Goal: Check status: Check status

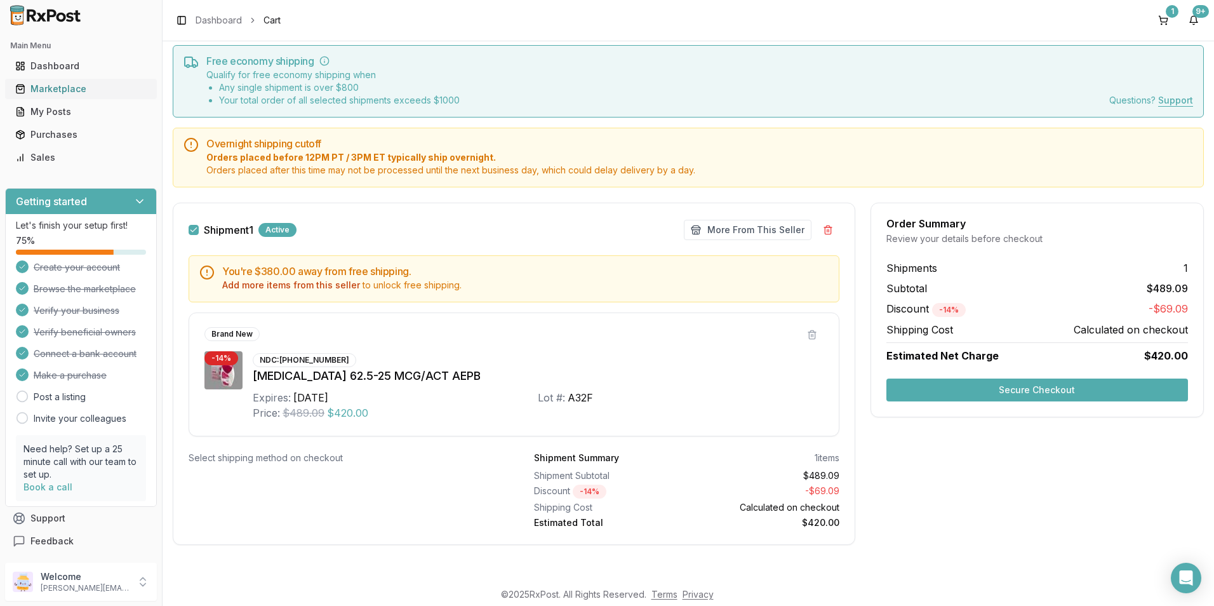
click at [67, 84] on div "Marketplace" at bounding box center [80, 89] width 131 height 13
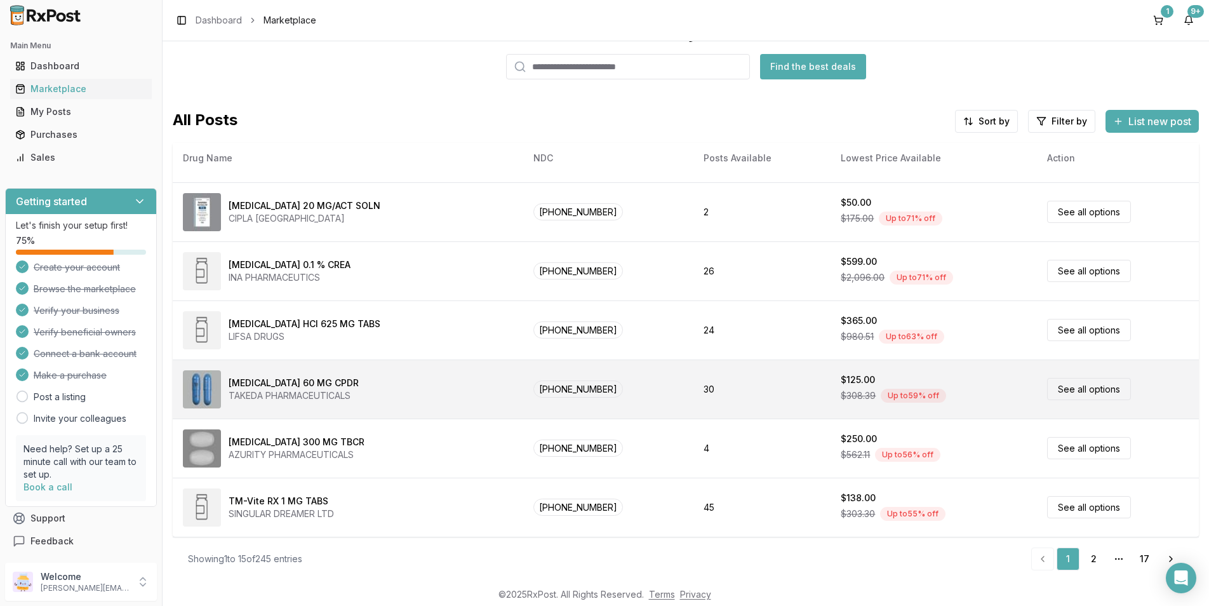
scroll to position [2, 0]
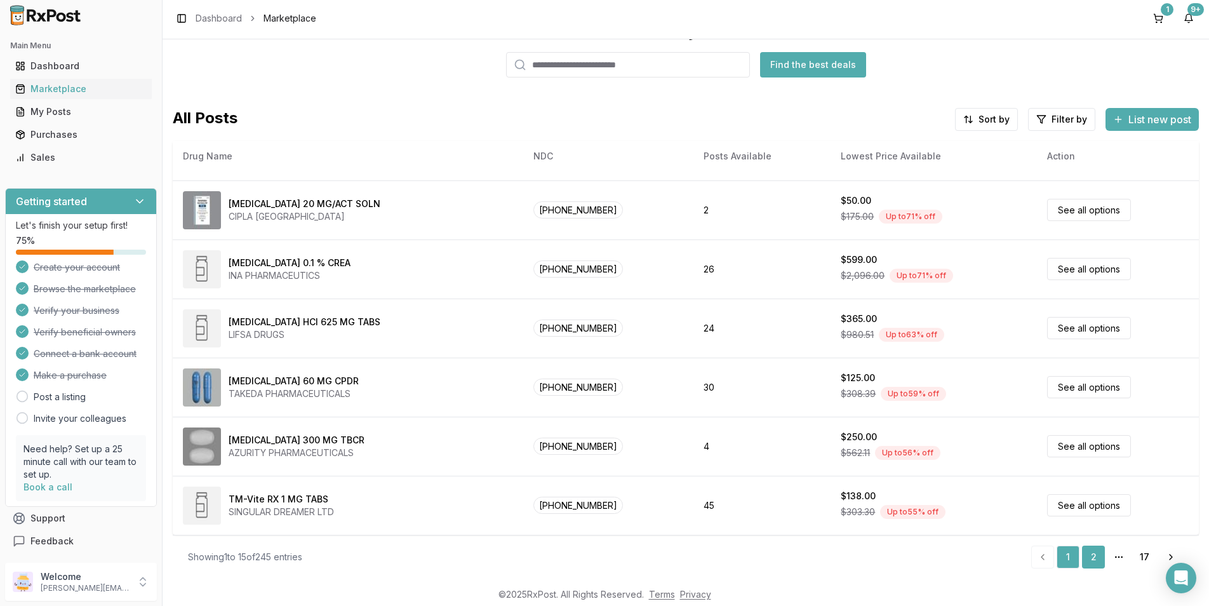
click at [1089, 560] on link "2" at bounding box center [1093, 556] width 23 height 23
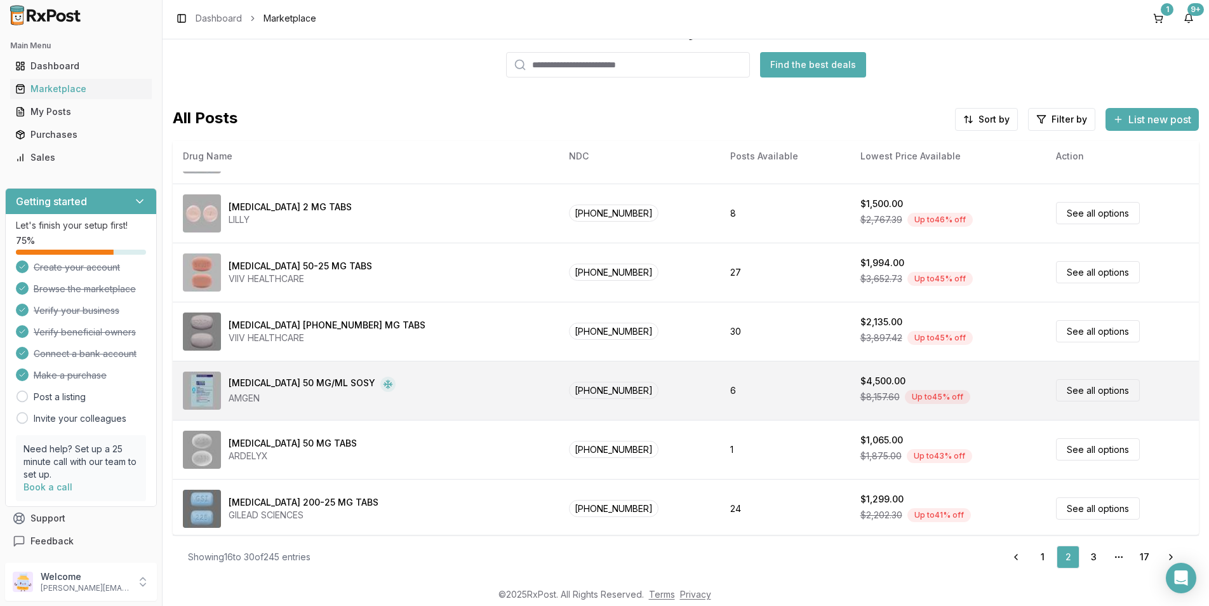
scroll to position [522, 0]
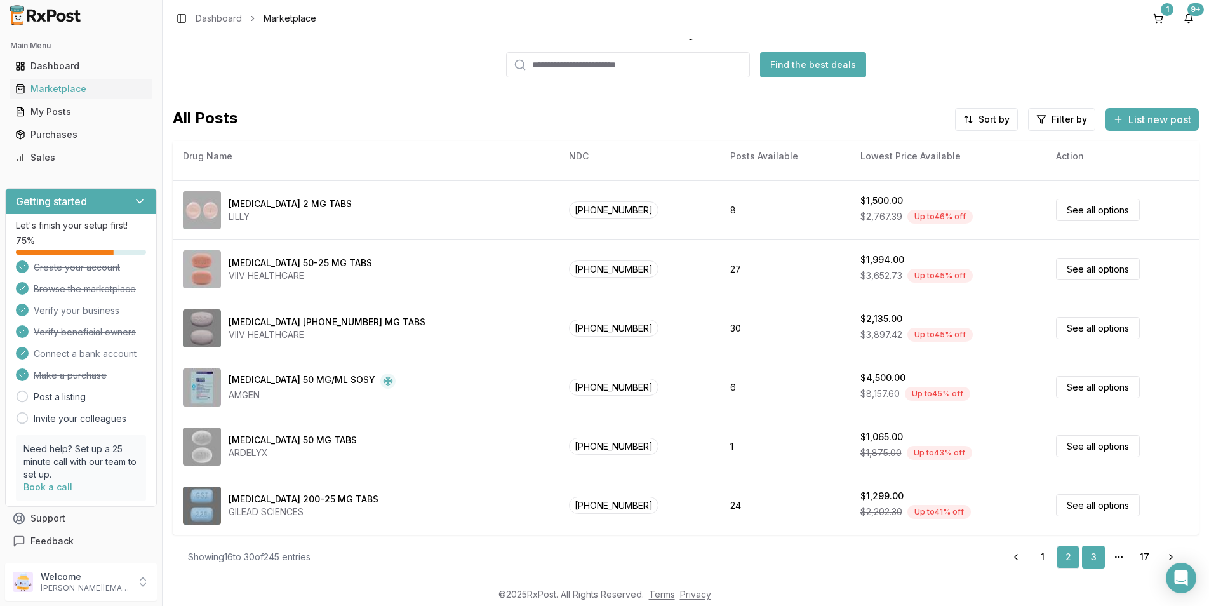
click at [1082, 556] on link "3" at bounding box center [1093, 556] width 23 height 23
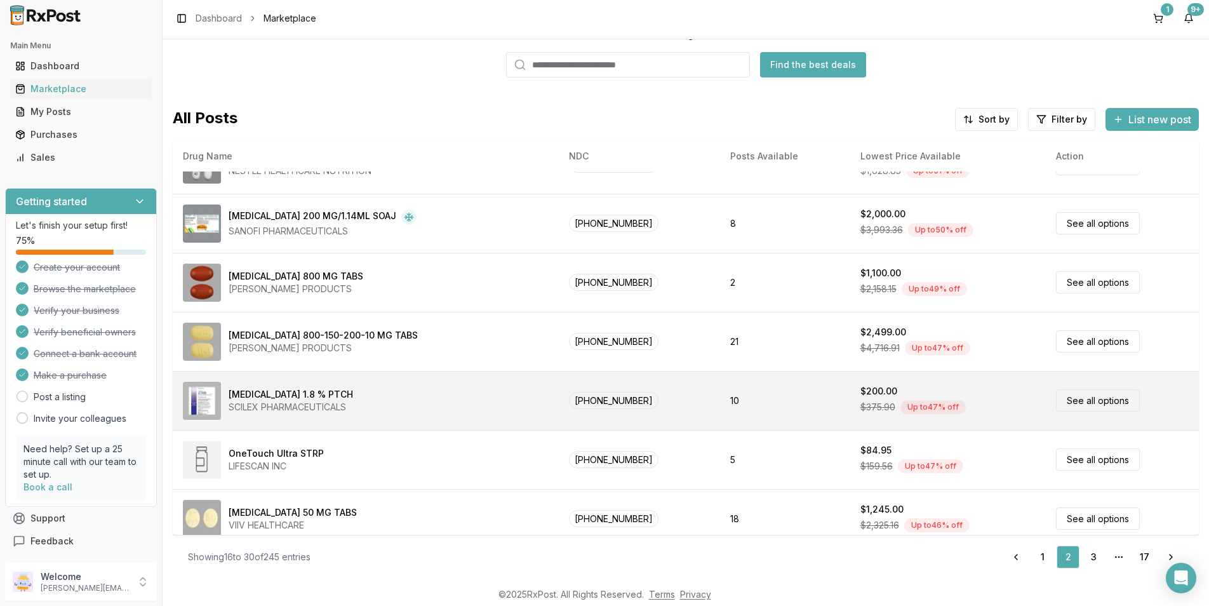
scroll to position [0, 0]
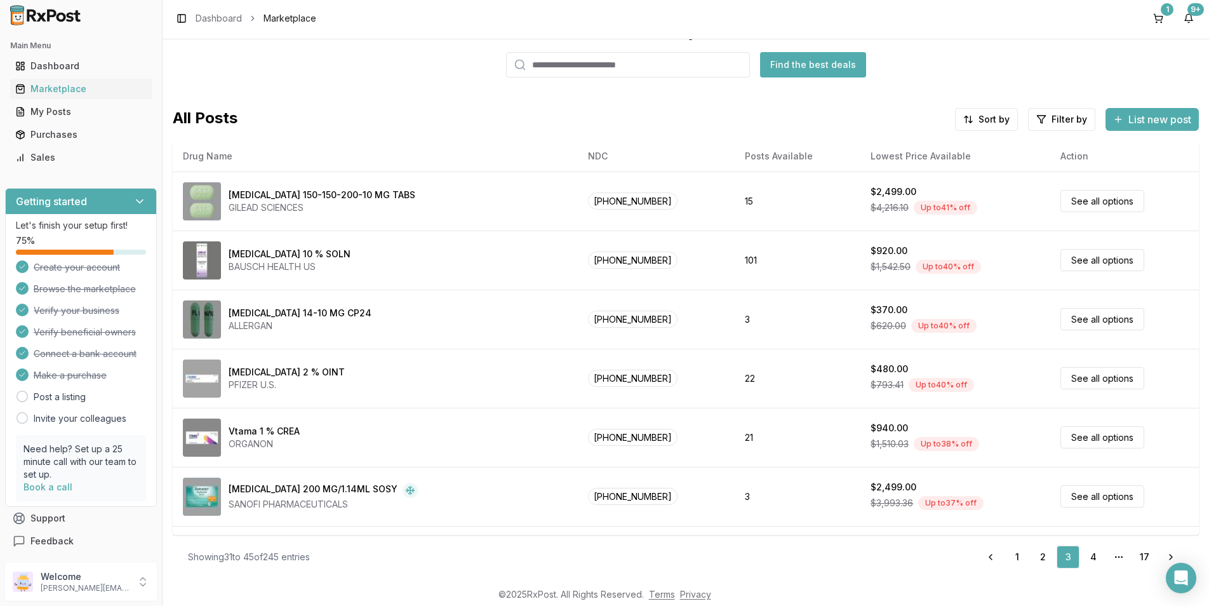
click at [1091, 558] on link "4" at bounding box center [1093, 556] width 23 height 23
click at [1056, 559] on link "3" at bounding box center [1067, 556] width 23 height 23
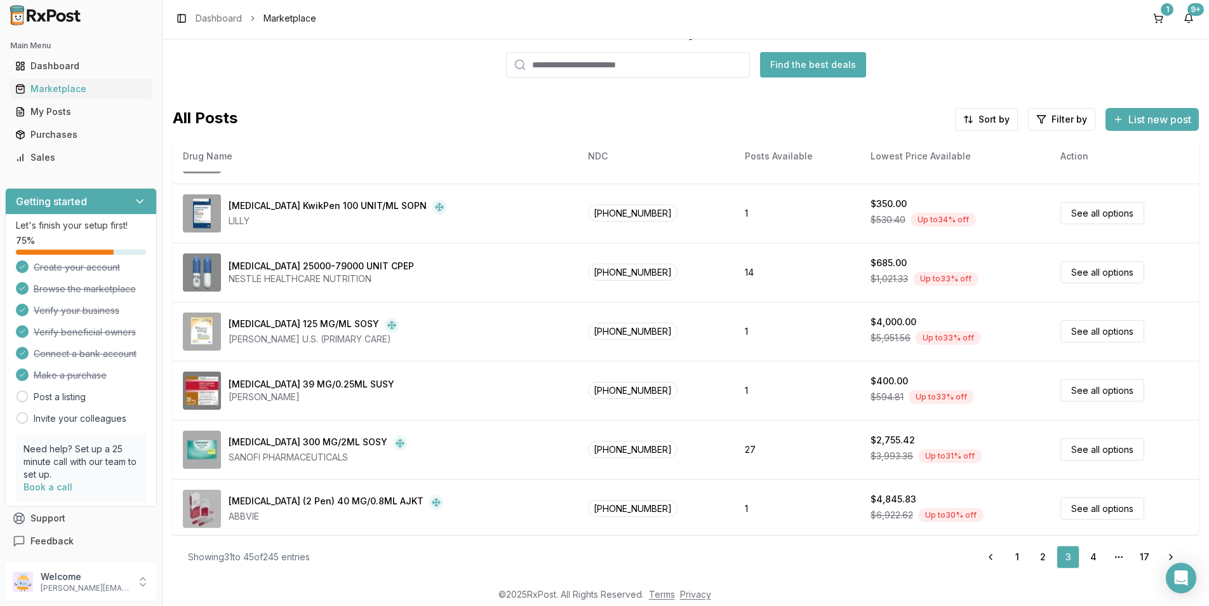
scroll to position [522, 0]
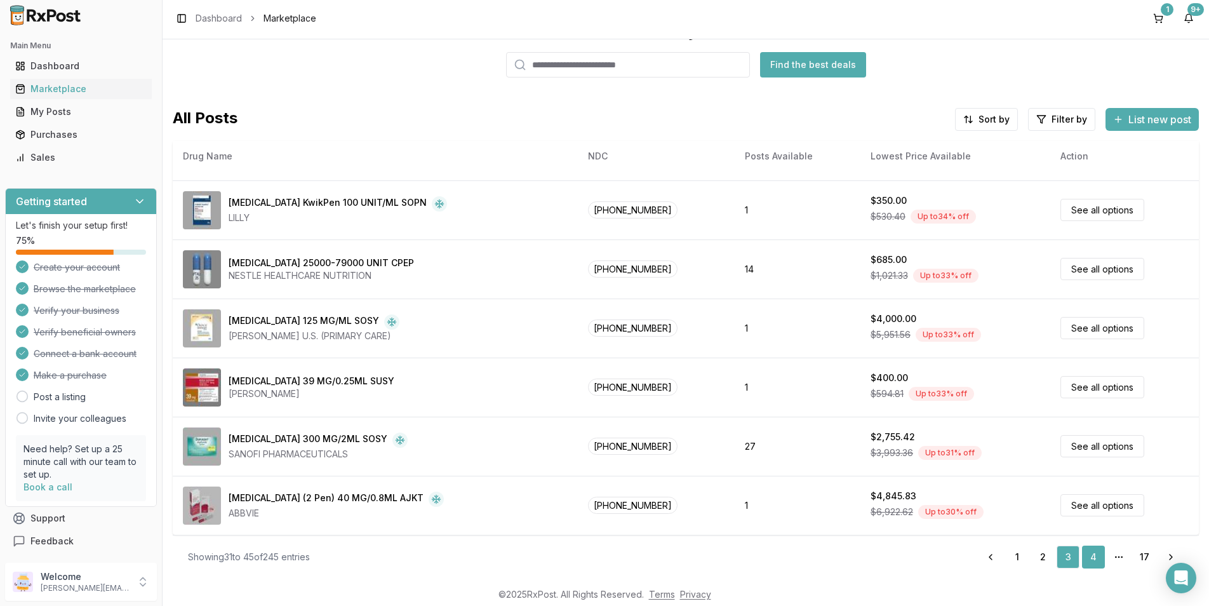
click at [1085, 555] on link "4" at bounding box center [1093, 556] width 23 height 23
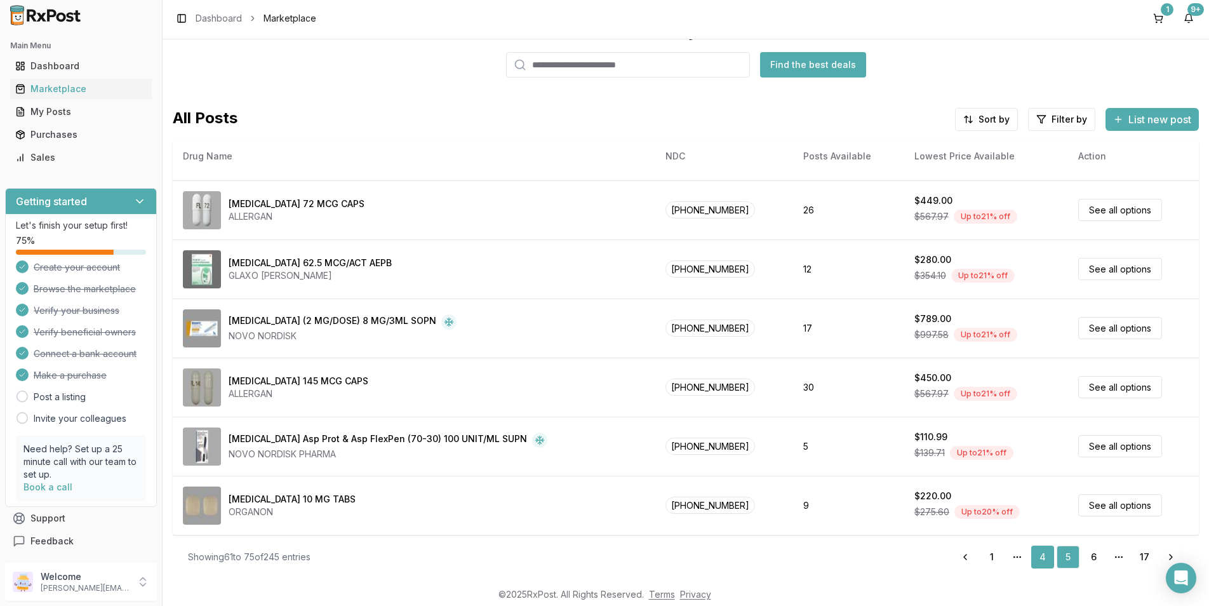
click at [1064, 560] on link "5" at bounding box center [1067, 556] width 23 height 23
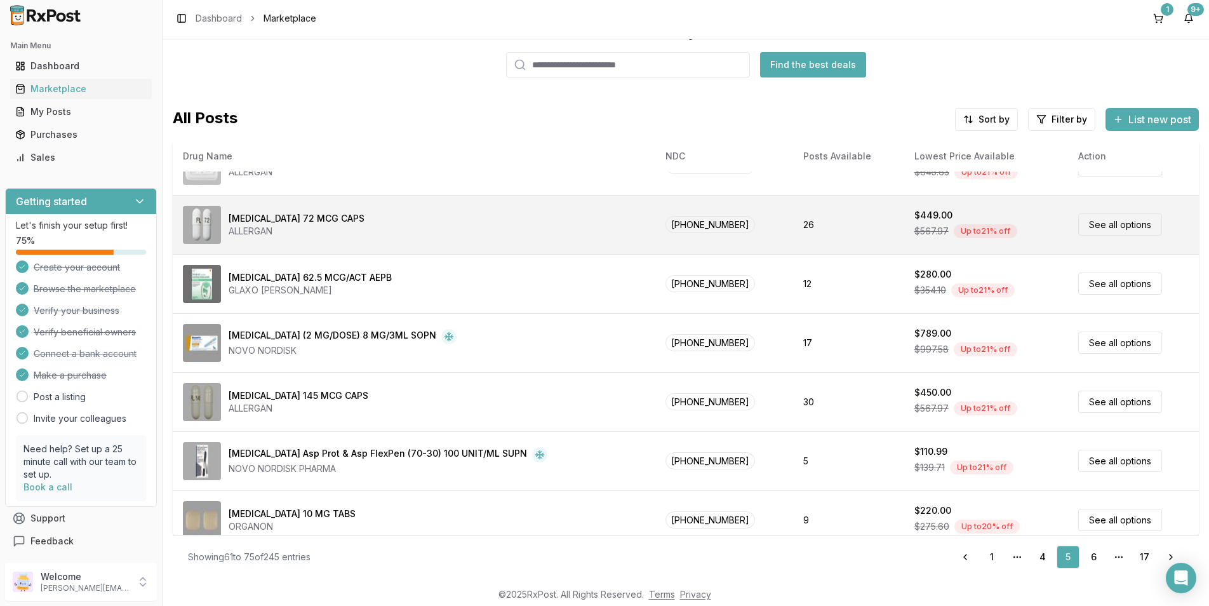
scroll to position [522, 0]
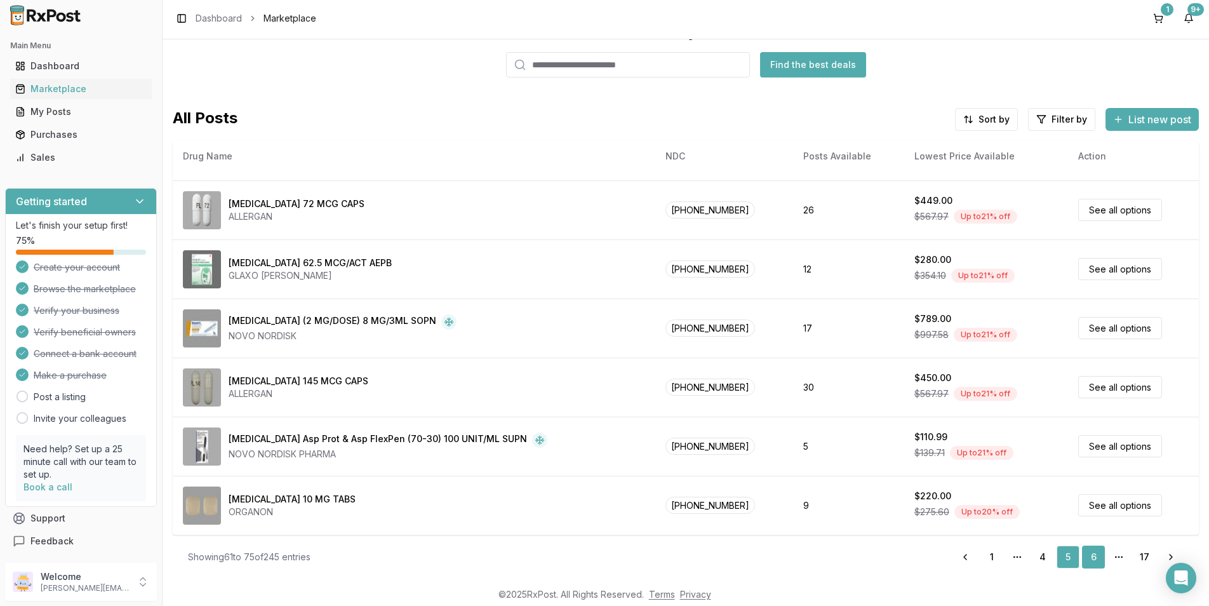
click at [1084, 559] on link "6" at bounding box center [1093, 556] width 23 height 23
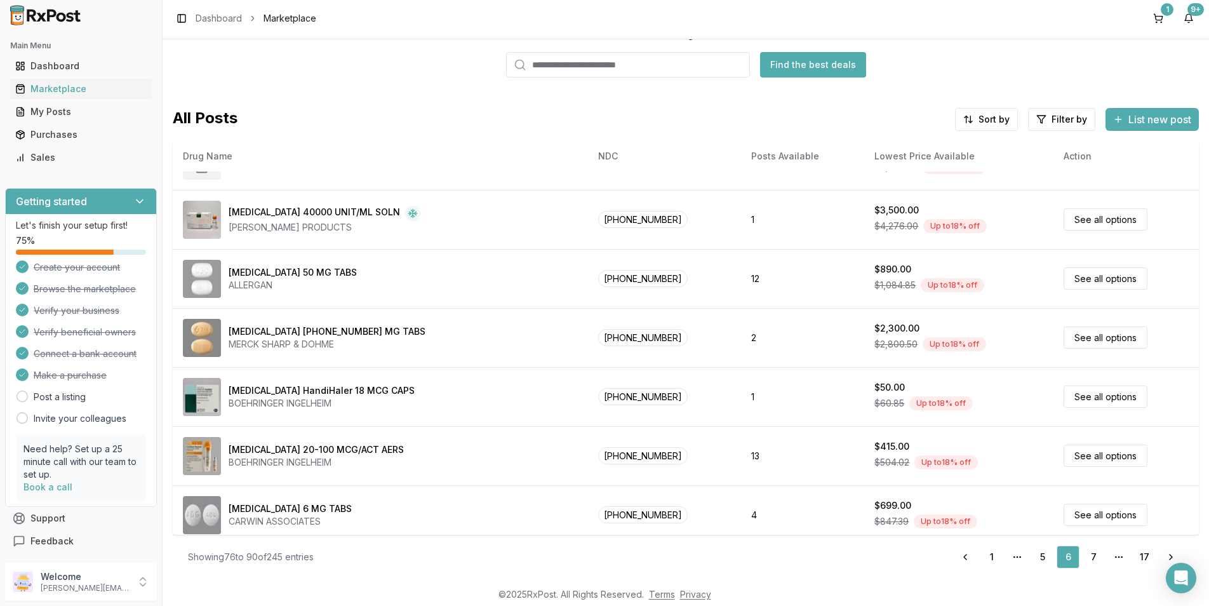
scroll to position [522, 0]
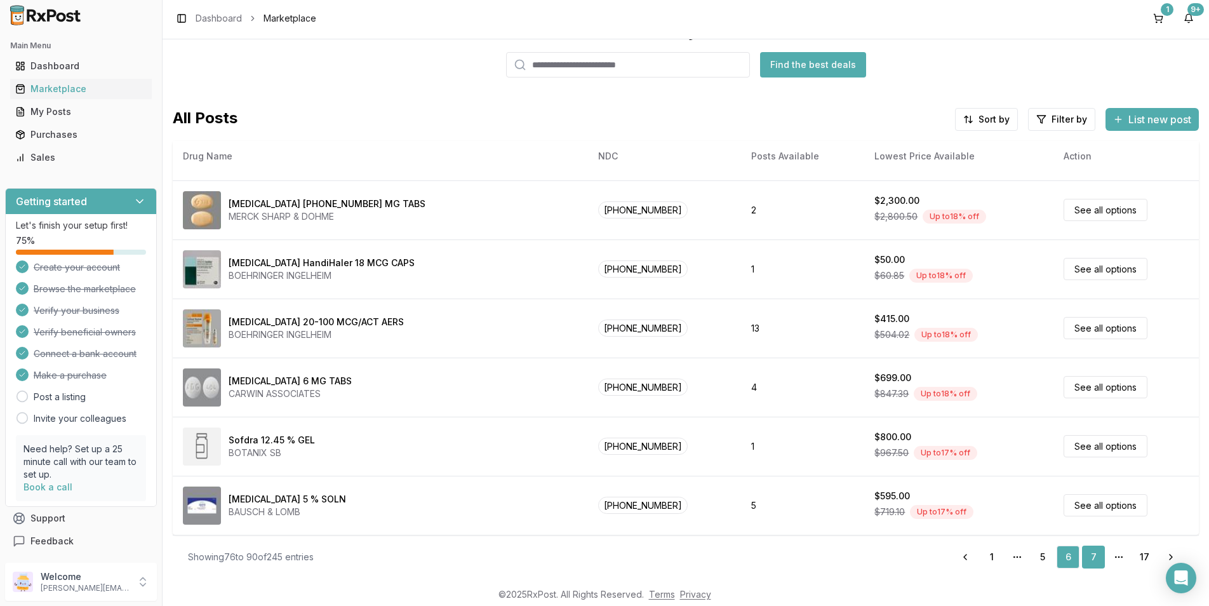
click at [1082, 554] on link "7" at bounding box center [1093, 556] width 23 height 23
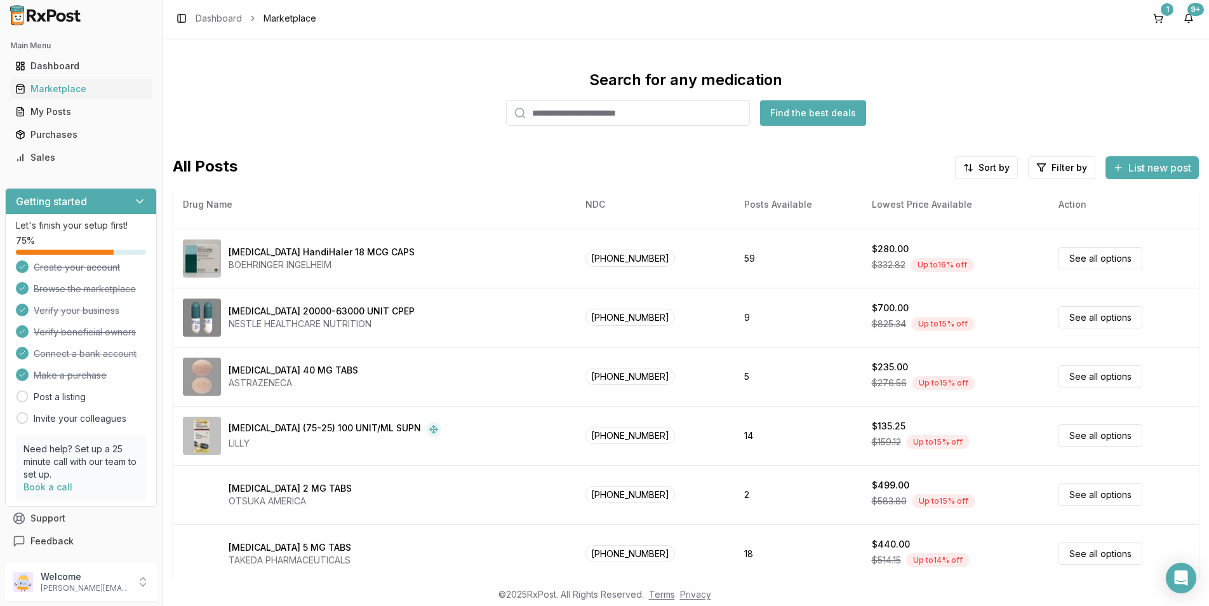
scroll to position [48, 0]
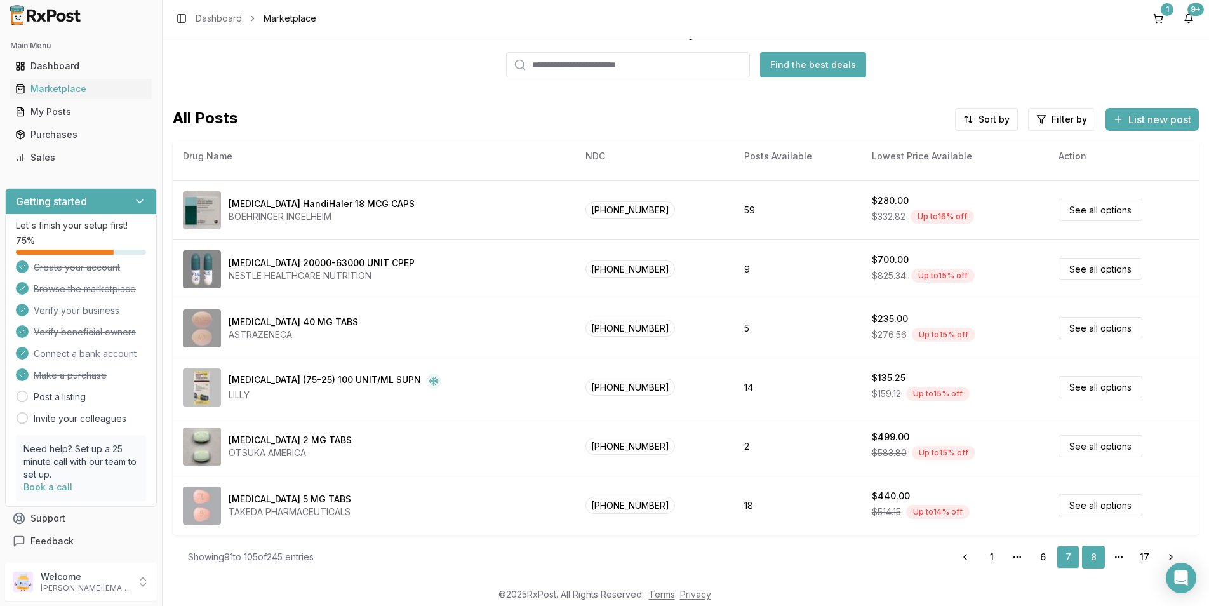
click at [1090, 560] on link "8" at bounding box center [1093, 556] width 23 height 23
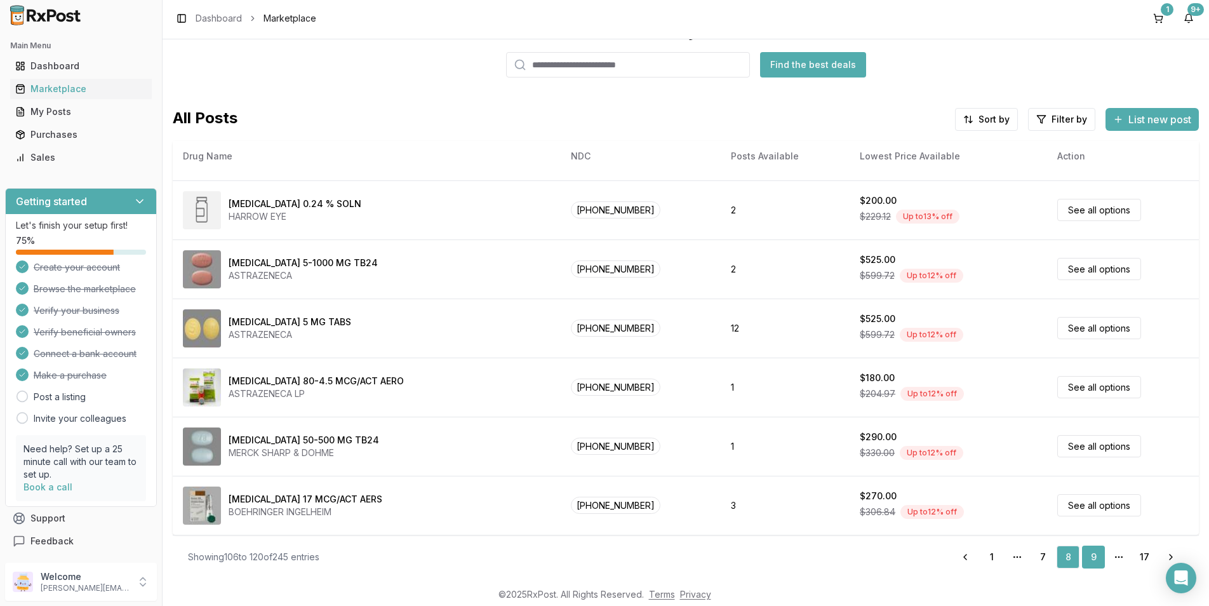
click at [1082, 551] on link "9" at bounding box center [1093, 556] width 23 height 23
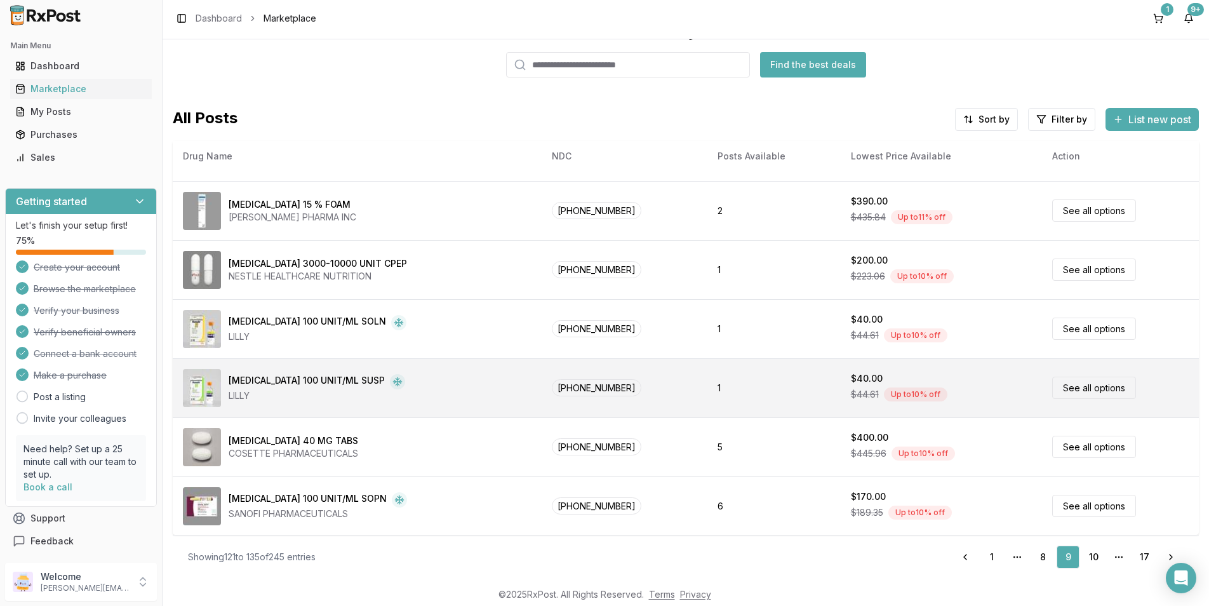
scroll to position [522, 0]
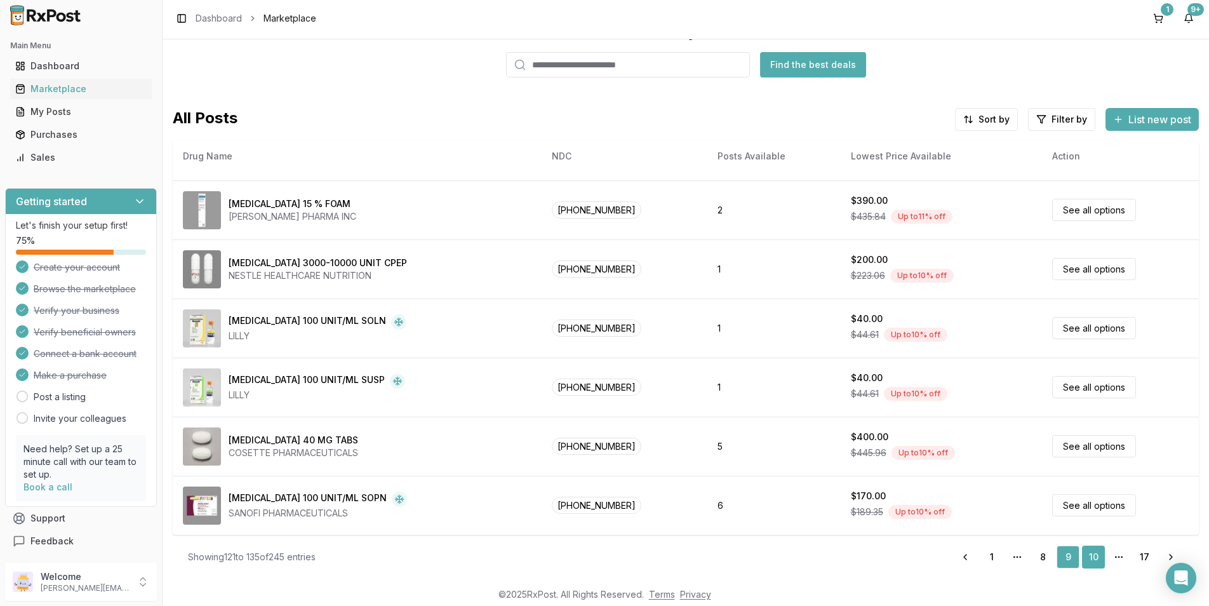
click at [1082, 550] on link "10" at bounding box center [1093, 556] width 23 height 23
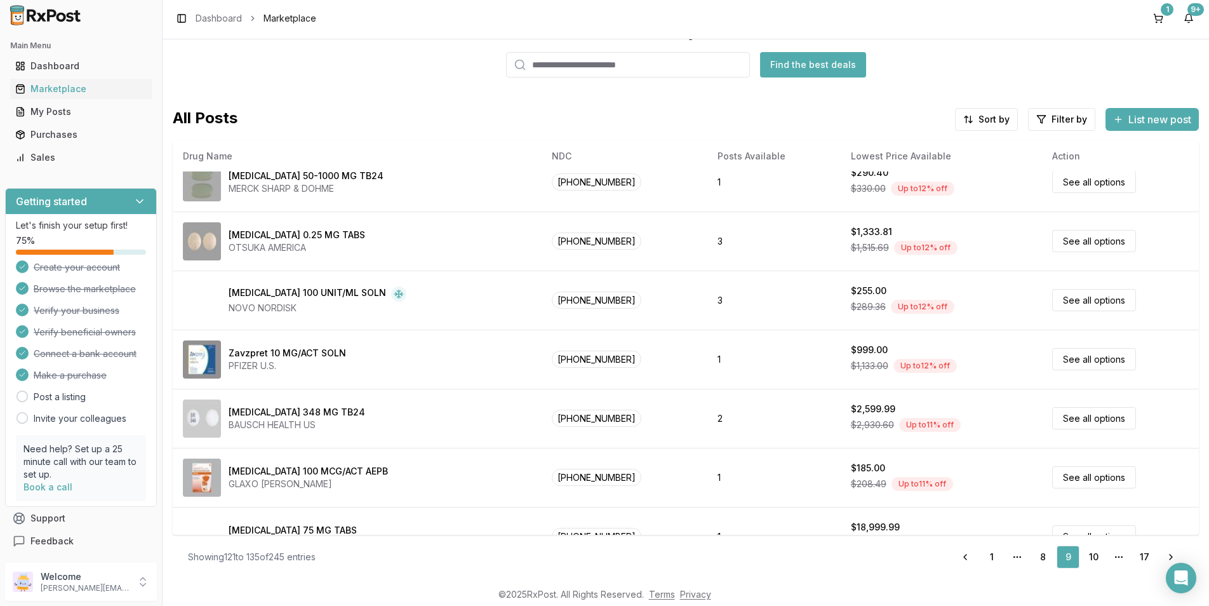
scroll to position [39, 0]
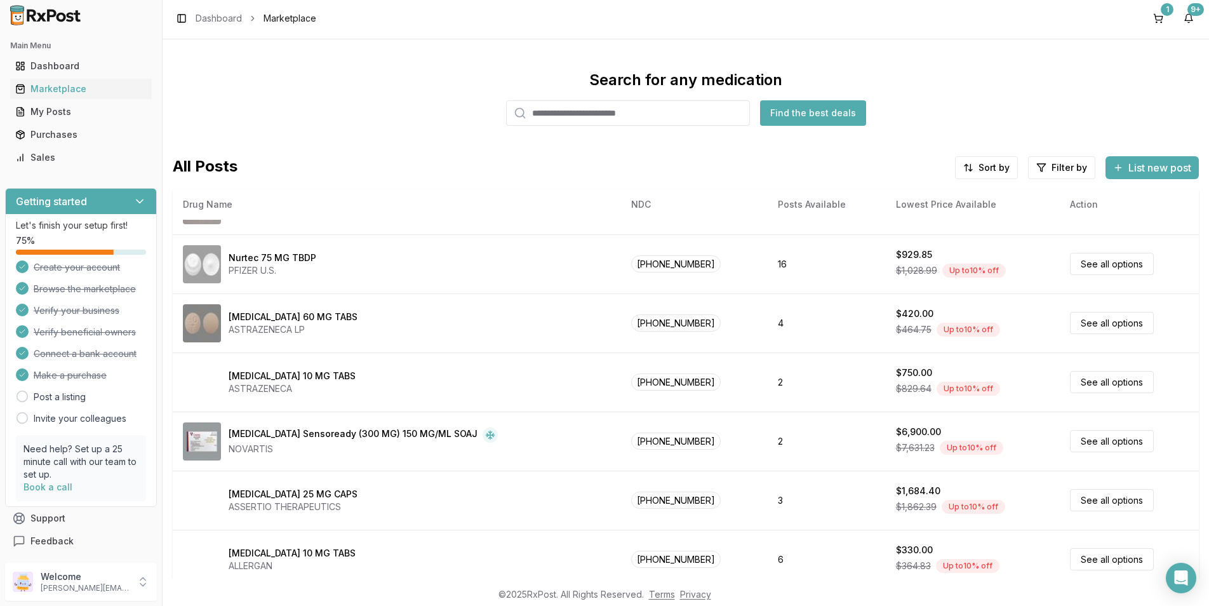
scroll to position [508, 0]
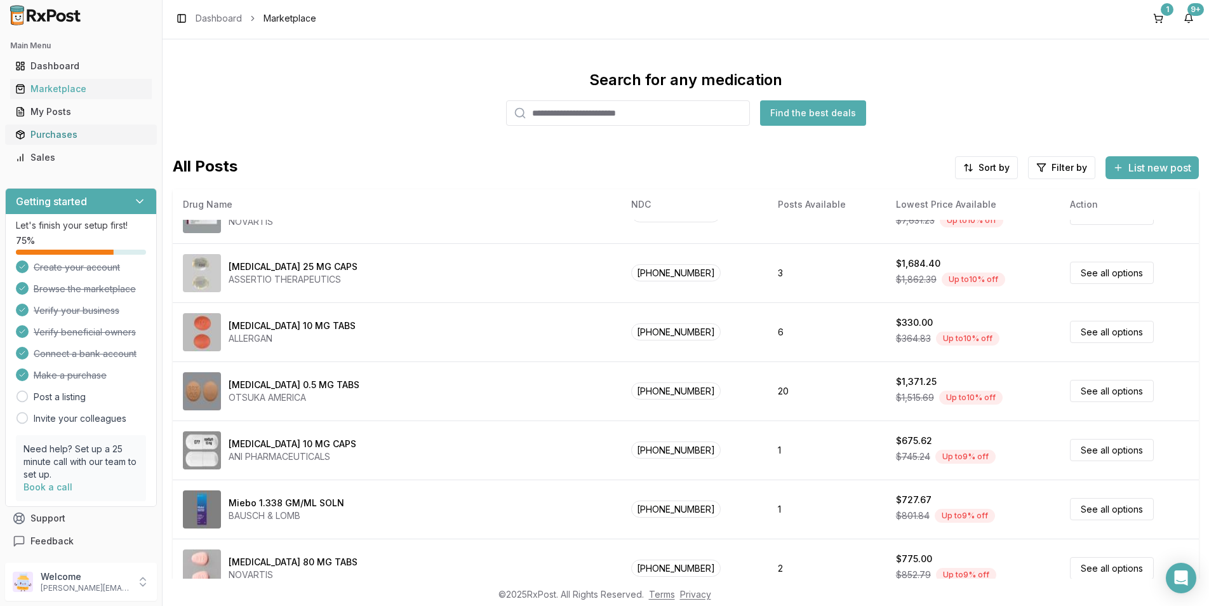
click at [59, 133] on div "Purchases" at bounding box center [80, 134] width 131 height 13
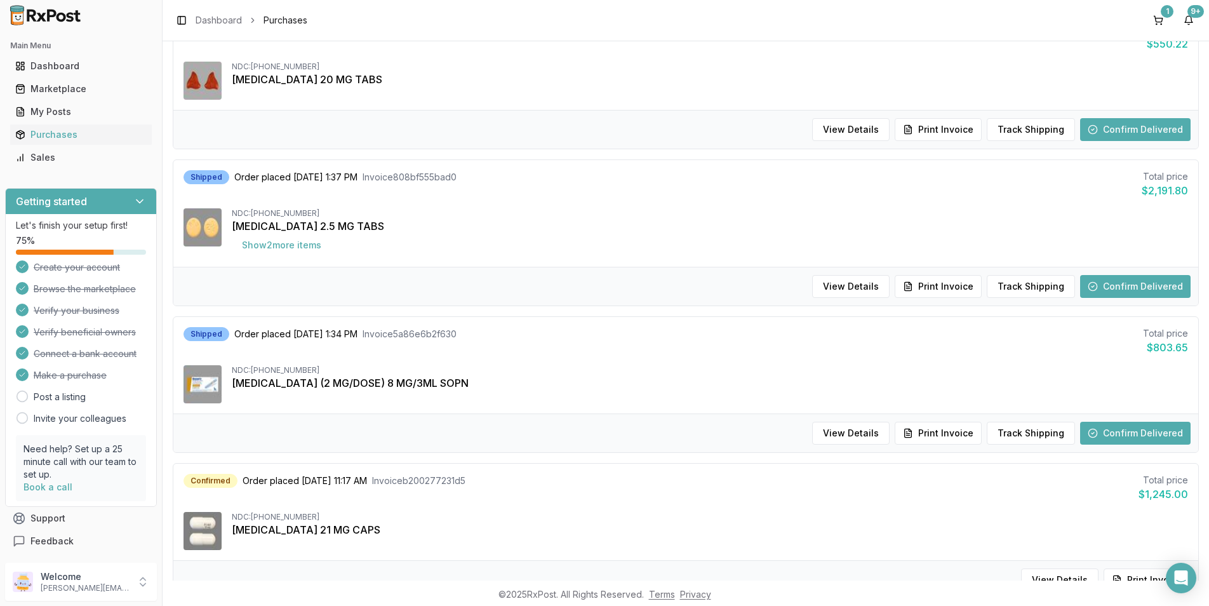
scroll to position [381, 0]
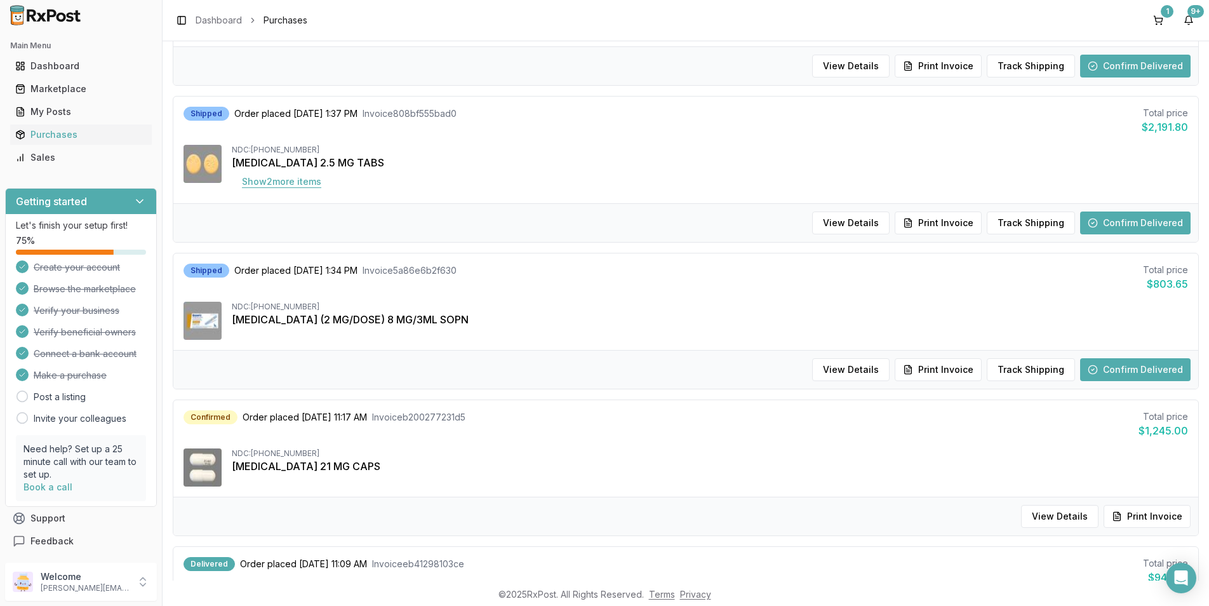
click at [307, 184] on button "Show 2 more item s" at bounding box center [282, 181] width 100 height 23
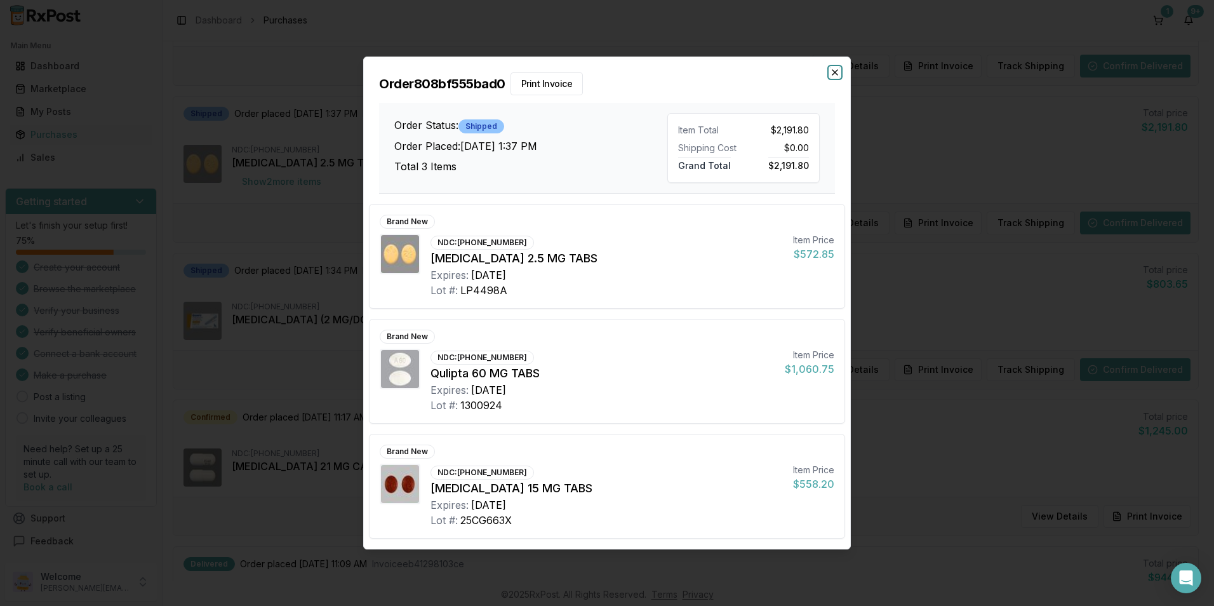
click at [837, 74] on icon "button" at bounding box center [835, 72] width 10 height 10
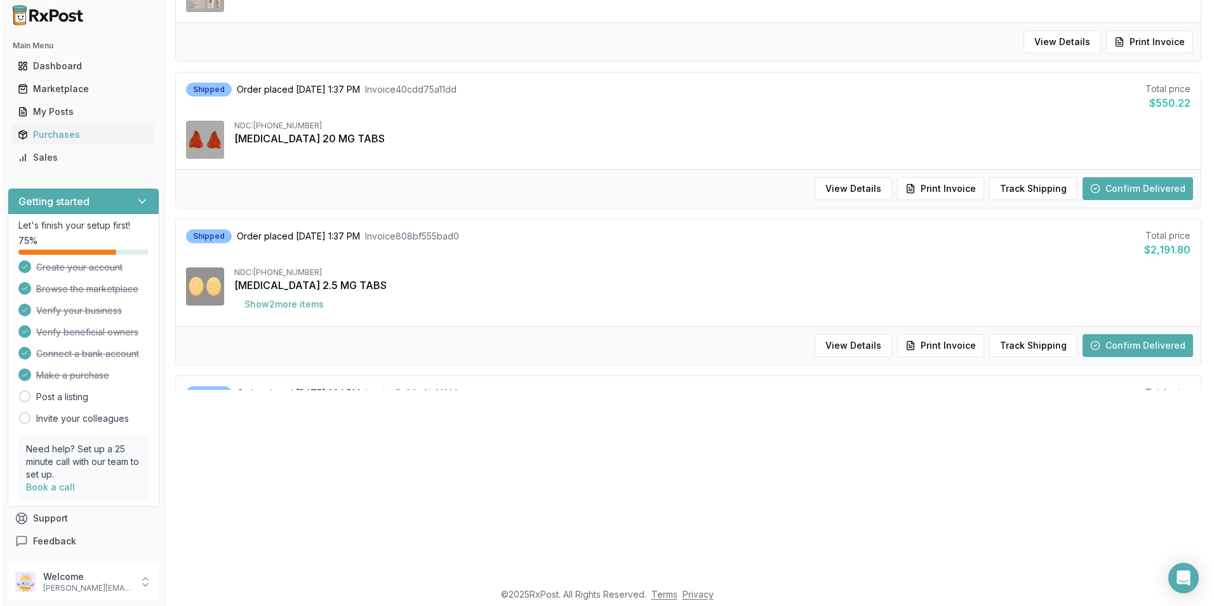
scroll to position [0, 0]
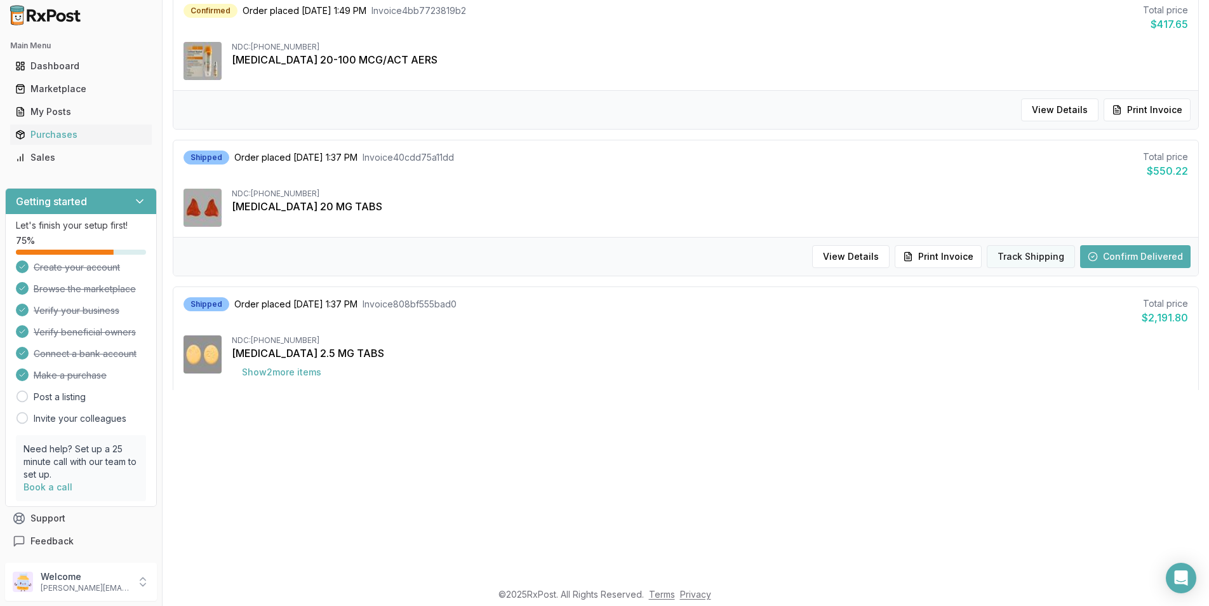
click at [1046, 261] on button "Track Shipping" at bounding box center [1030, 256] width 88 height 23
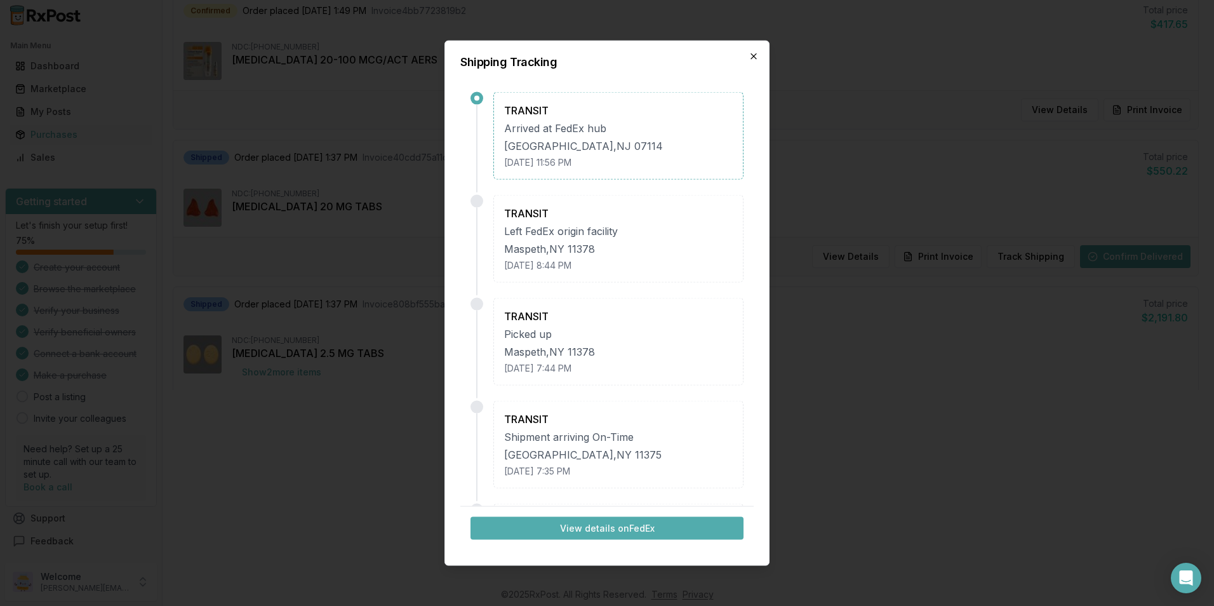
click at [755, 56] on icon "button" at bounding box center [753, 56] width 10 height 10
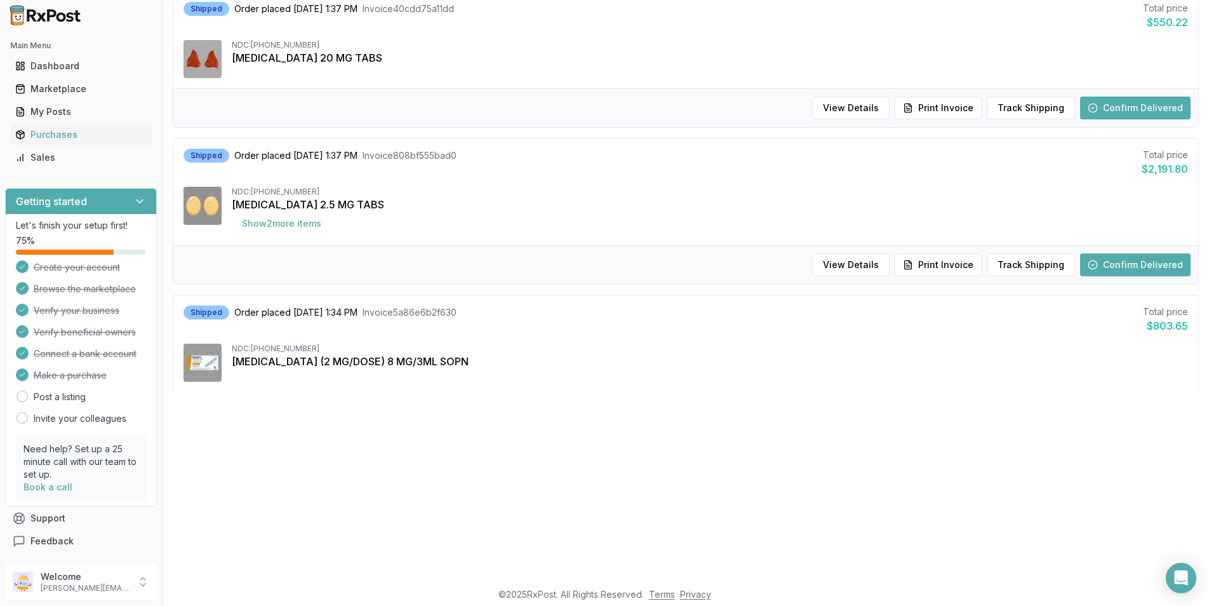
scroll to position [190, 0]
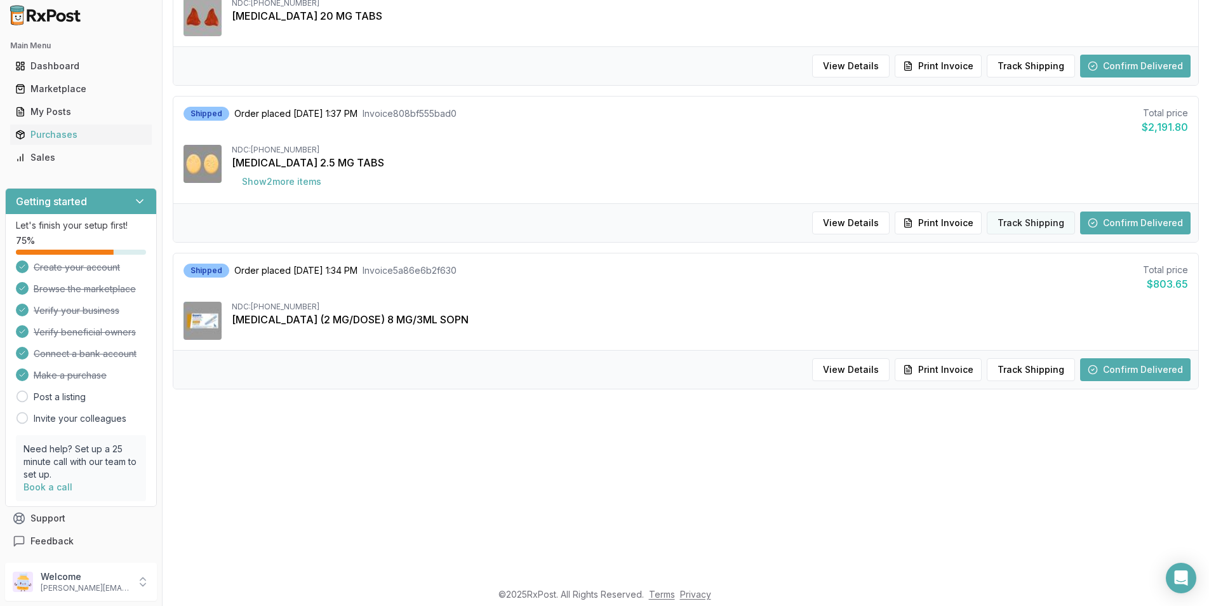
click at [1030, 227] on button "Track Shipping" at bounding box center [1030, 222] width 88 height 23
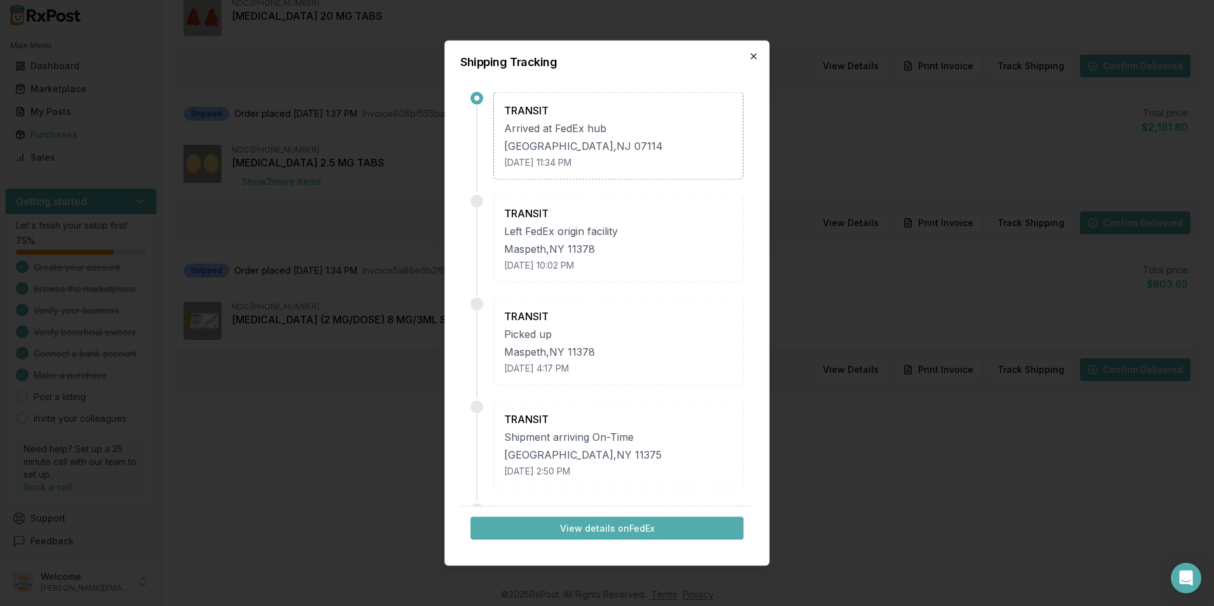
click at [756, 58] on icon "button" at bounding box center [753, 56] width 5 height 5
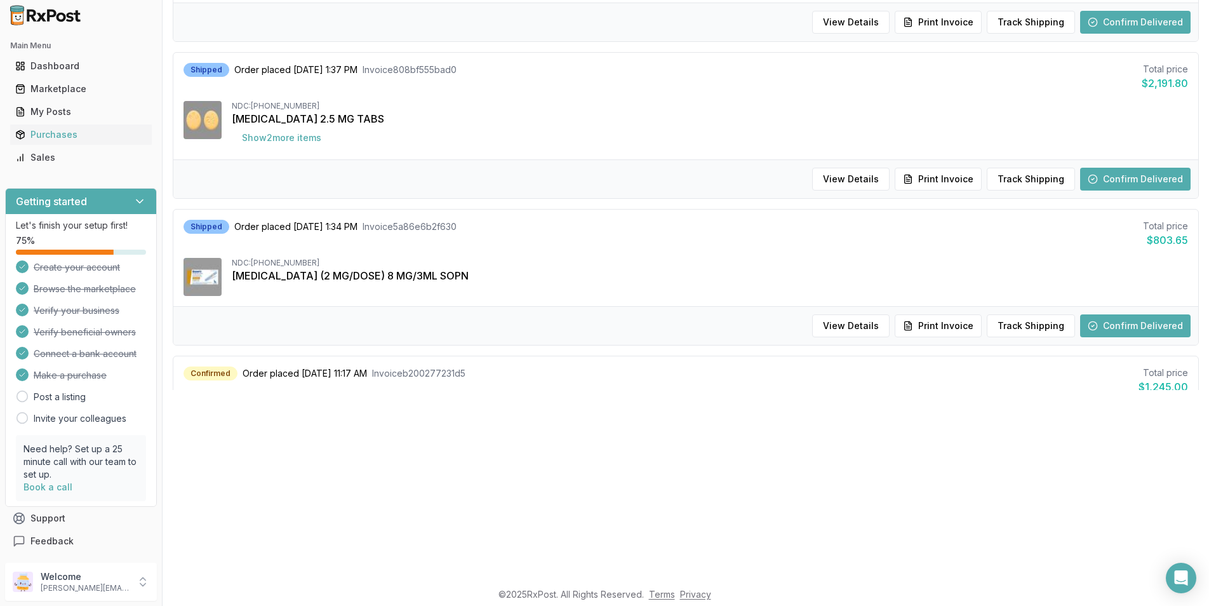
scroll to position [317, 0]
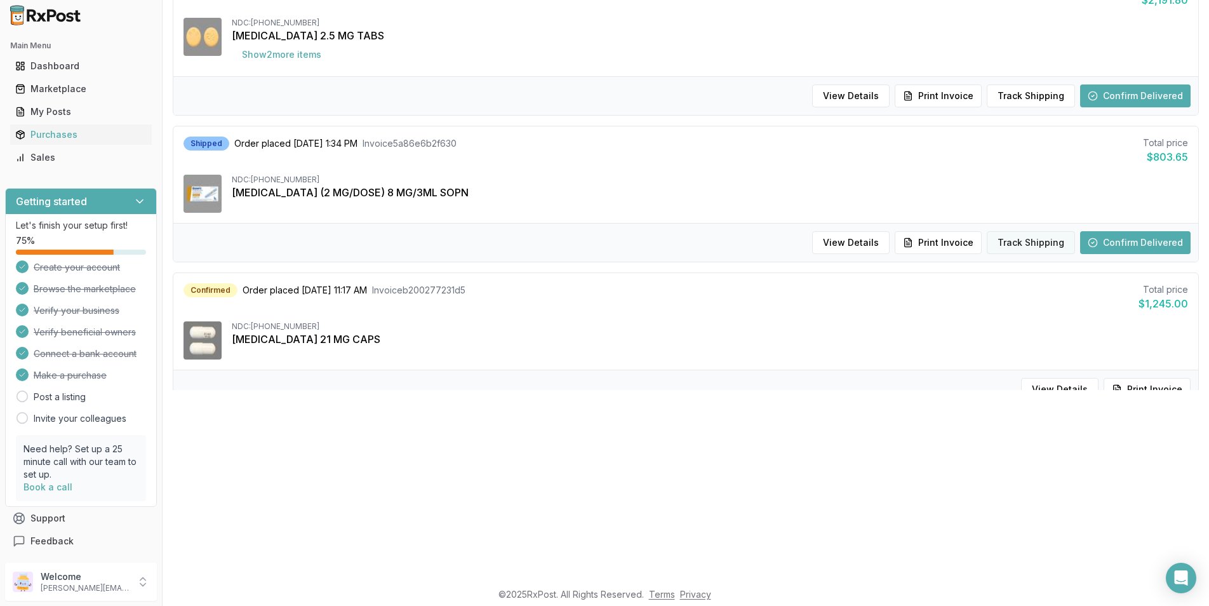
click at [1023, 241] on button "Track Shipping" at bounding box center [1030, 242] width 88 height 23
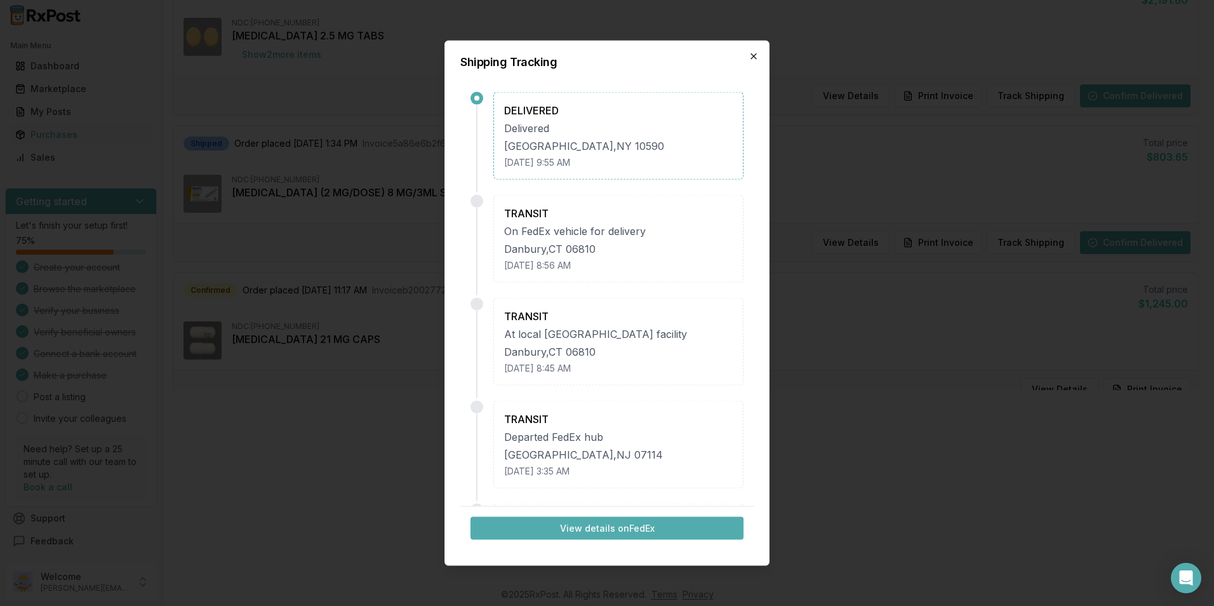
click at [753, 58] on icon "button" at bounding box center [753, 56] width 10 height 10
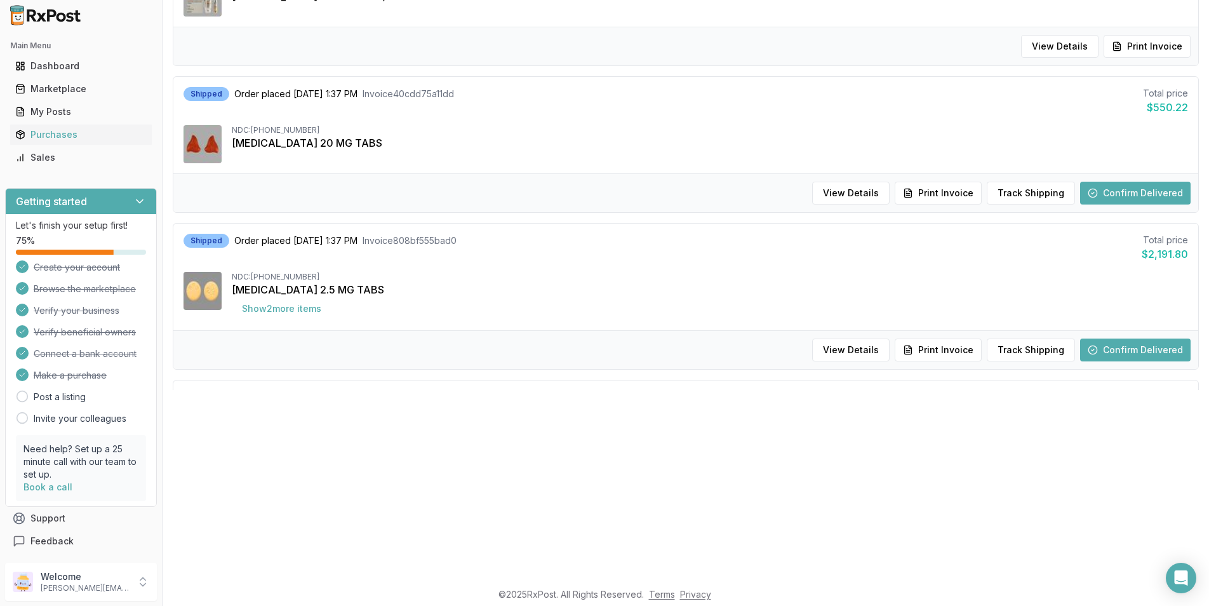
scroll to position [0, 0]
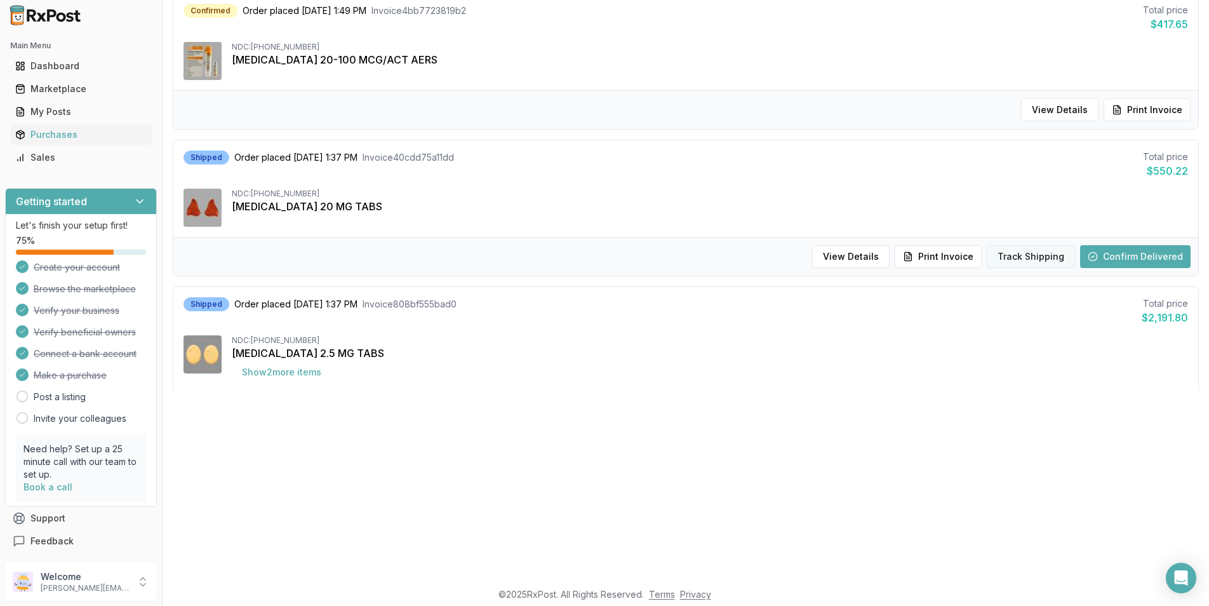
click at [1039, 252] on button "Track Shipping" at bounding box center [1030, 256] width 88 height 23
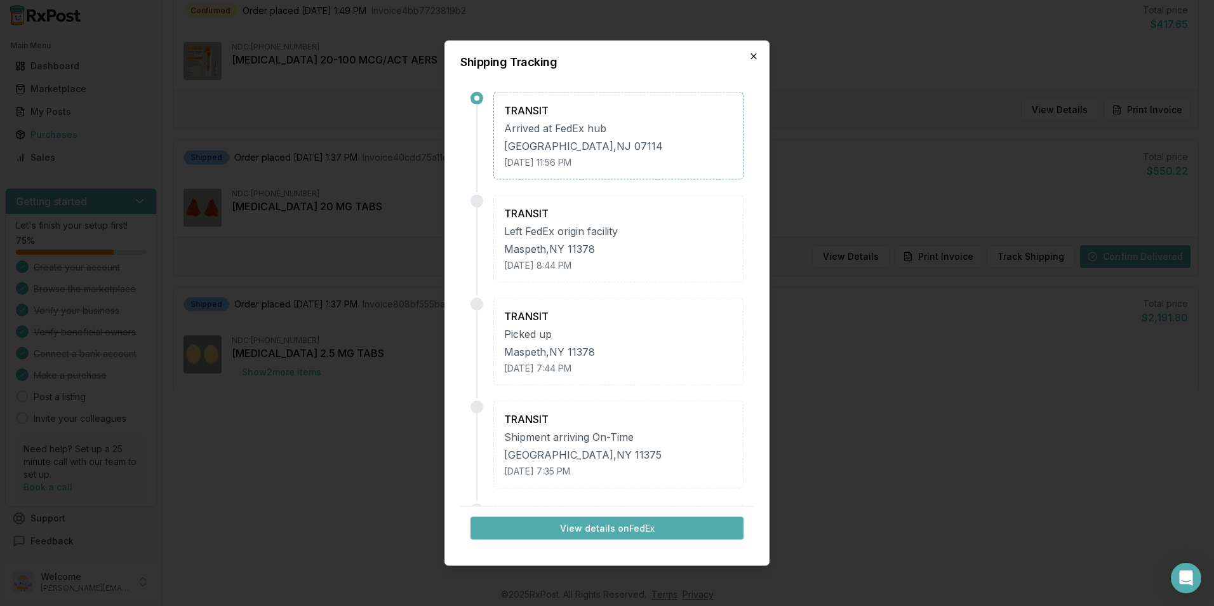
click at [755, 56] on icon "button" at bounding box center [753, 56] width 10 height 10
